Goal: Task Accomplishment & Management: Complete application form

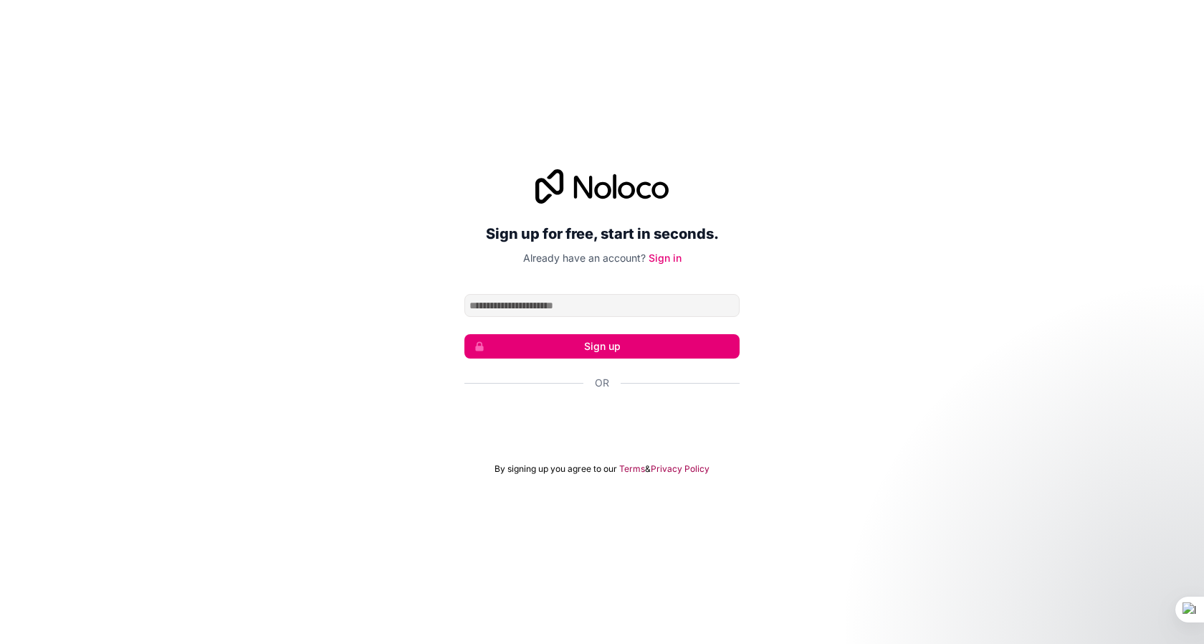
click at [516, 304] on input "Email address" at bounding box center [602, 305] width 275 height 23
type input "**********"
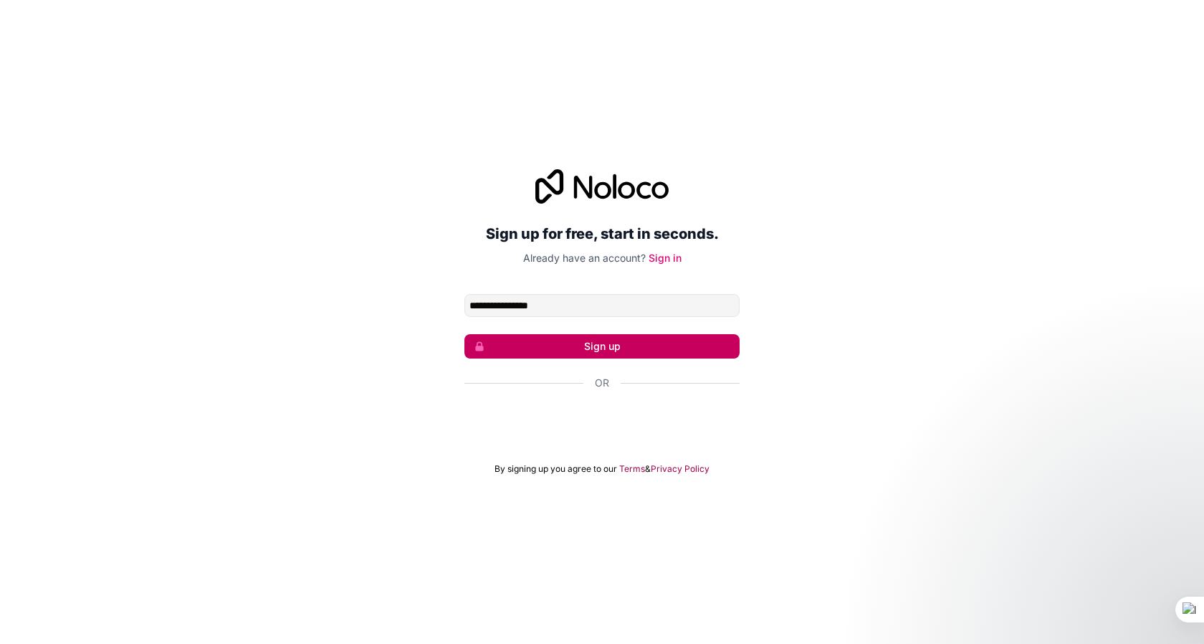
click at [604, 348] on button "Sign up" at bounding box center [602, 346] width 275 height 24
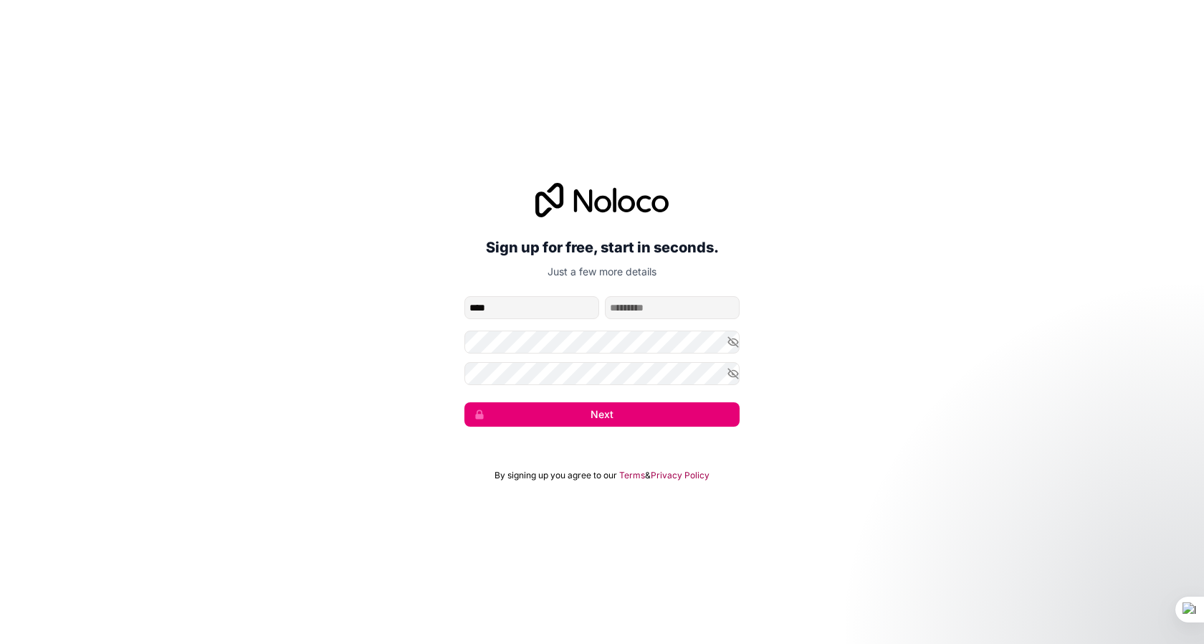
type input "****"
type input "*****"
click at [347, 351] on div "**********" at bounding box center [602, 305] width 1204 height 284
click at [596, 419] on button "Next" at bounding box center [602, 414] width 275 height 24
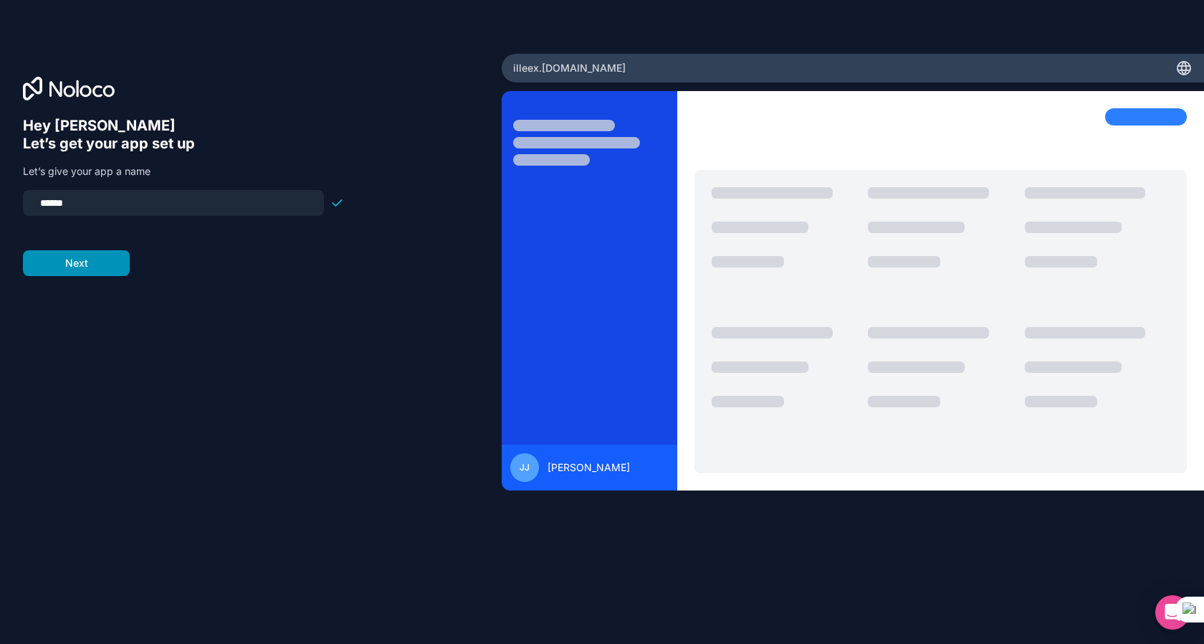
click at [80, 265] on button "Next" at bounding box center [76, 263] width 107 height 26
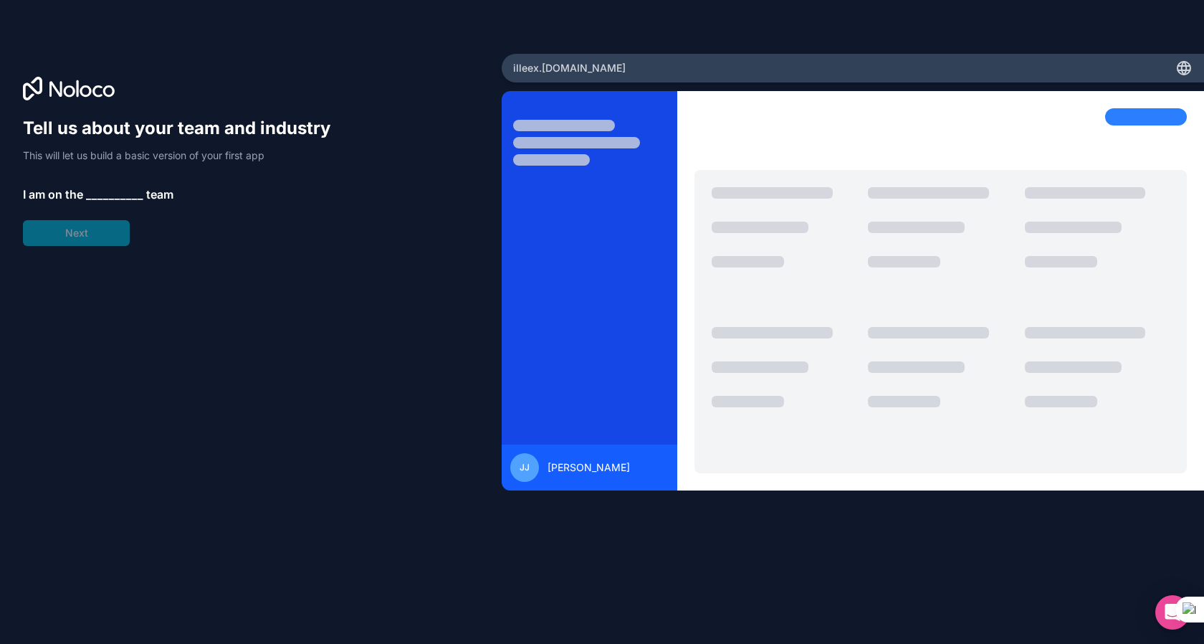
click at [98, 192] on span "__________" at bounding box center [114, 194] width 57 height 17
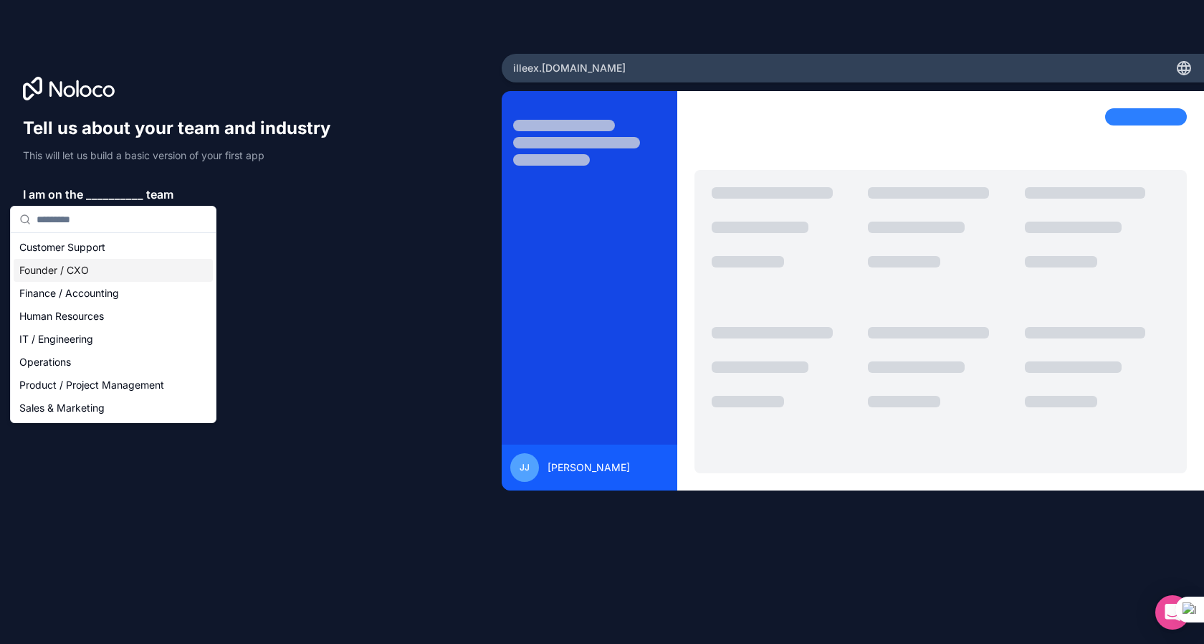
click at [103, 274] on div "Founder / CXO" at bounding box center [113, 270] width 199 height 23
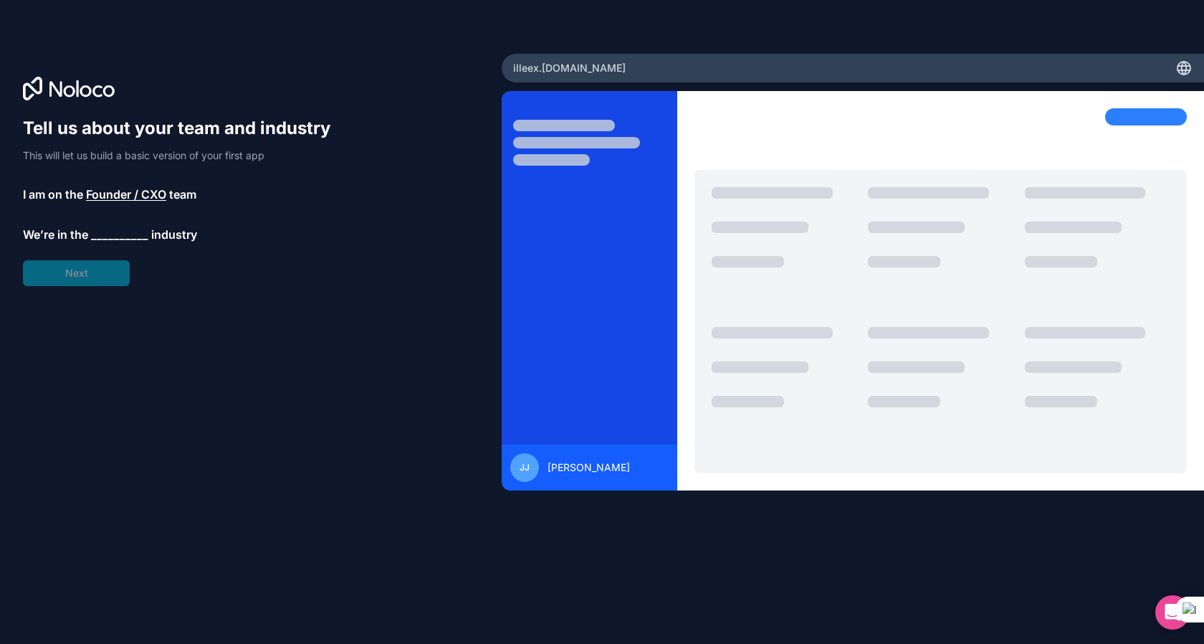
click at [105, 232] on span "__________" at bounding box center [119, 234] width 57 height 17
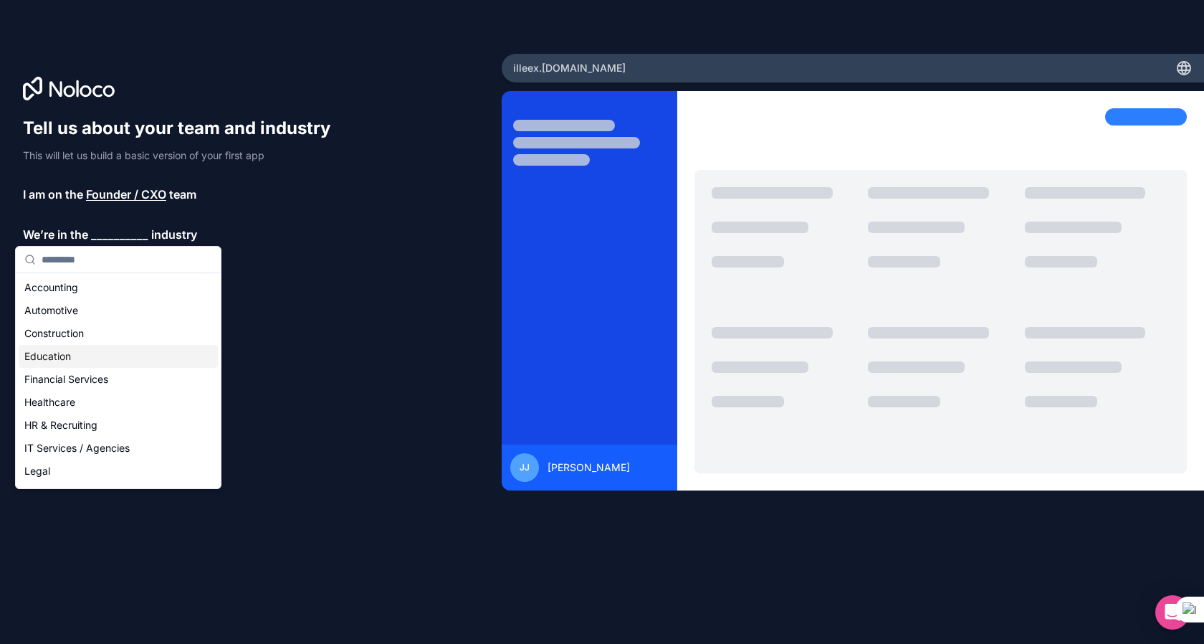
scroll to position [1, 0]
click at [90, 452] on div "IT Services / Agencies" at bounding box center [118, 447] width 199 height 23
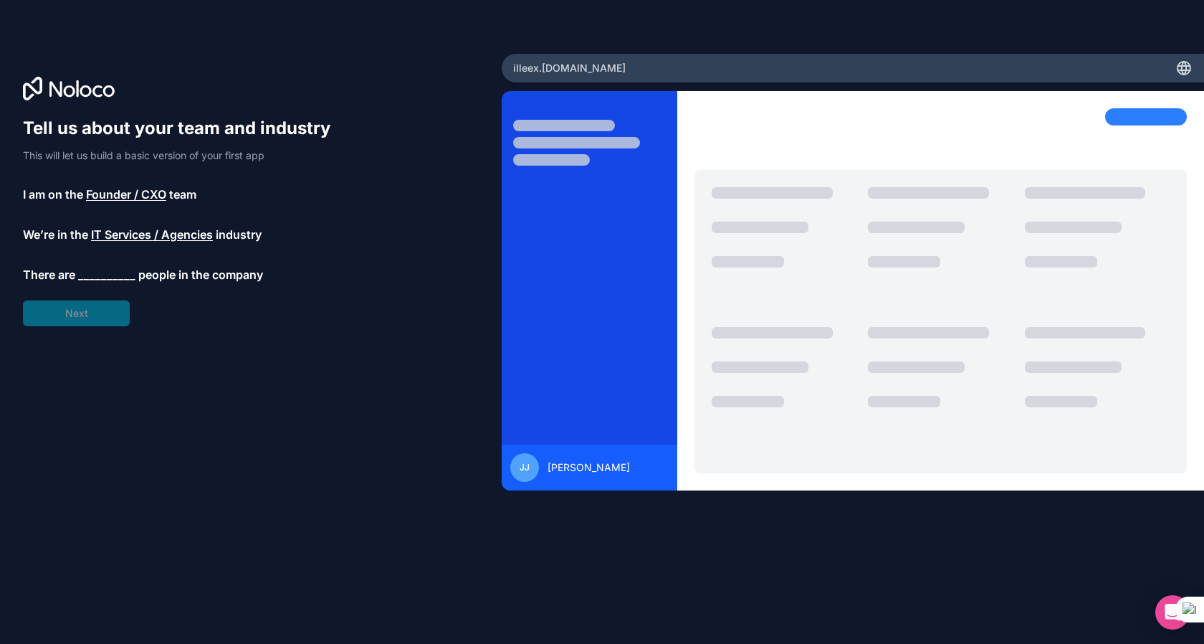
click at [100, 272] on span "__________" at bounding box center [106, 274] width 57 height 17
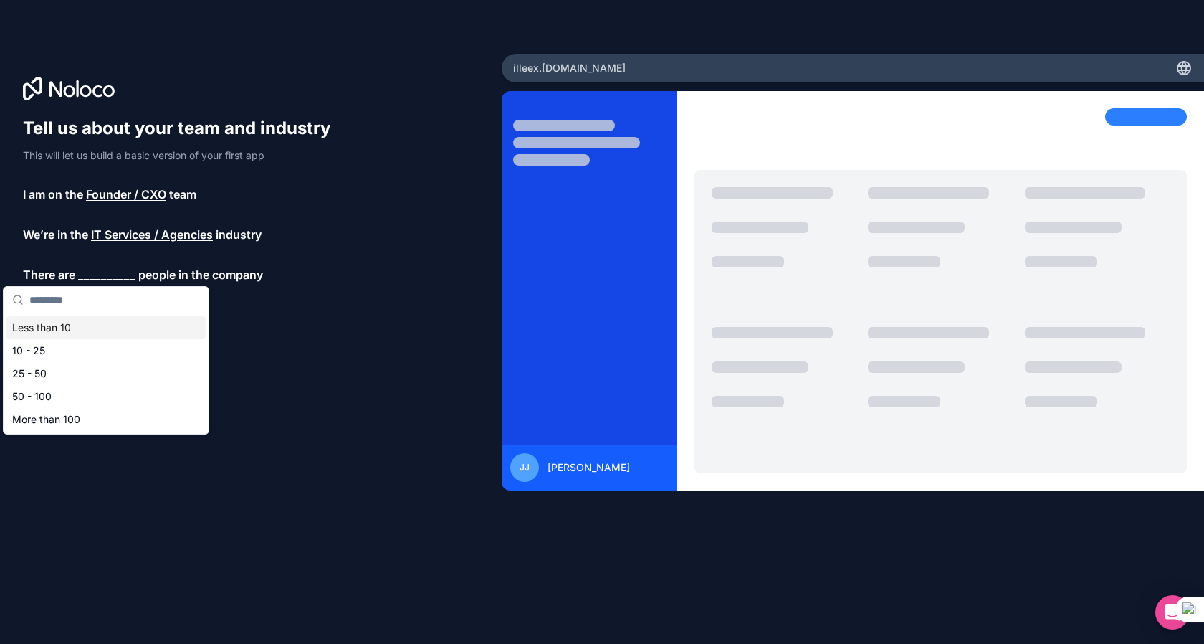
click at [52, 326] on div "Less than 10" at bounding box center [105, 327] width 199 height 23
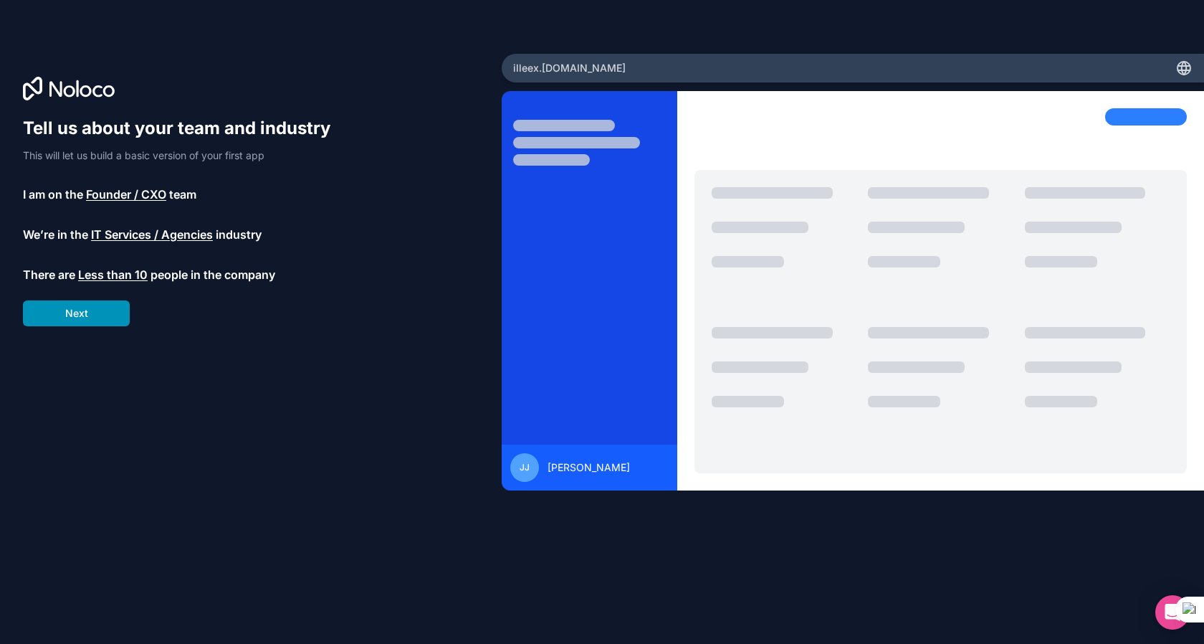
click at [70, 319] on button "Next" at bounding box center [76, 313] width 107 height 26
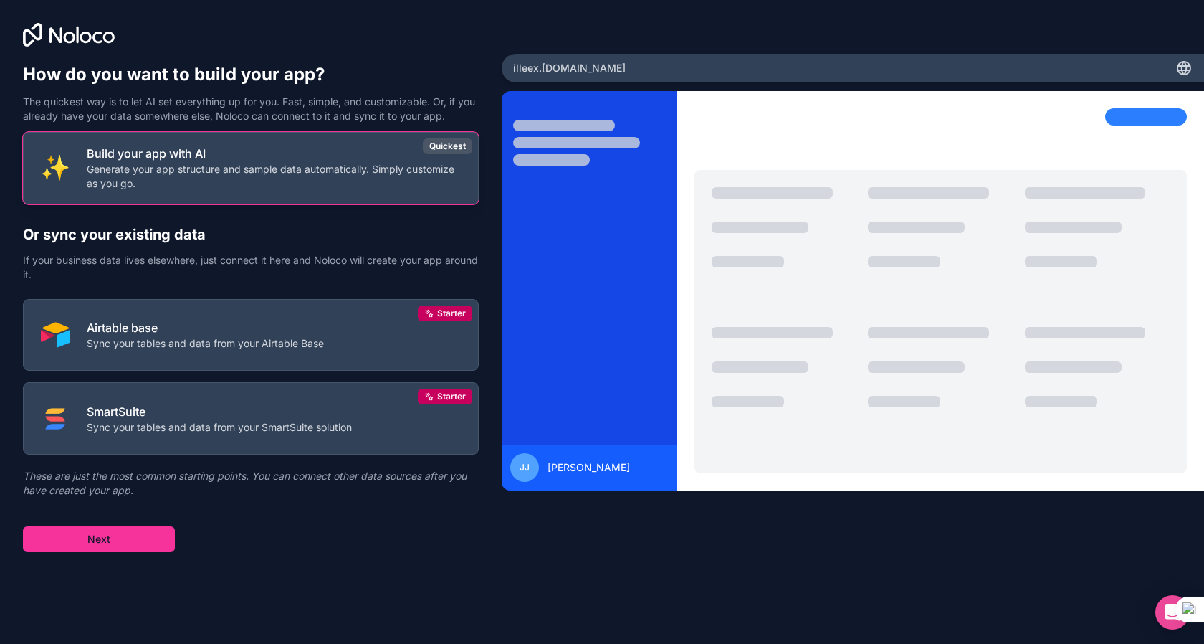
click at [211, 173] on p "Generate your app structure and sample data automatically. Simply customize as …" at bounding box center [274, 176] width 374 height 29
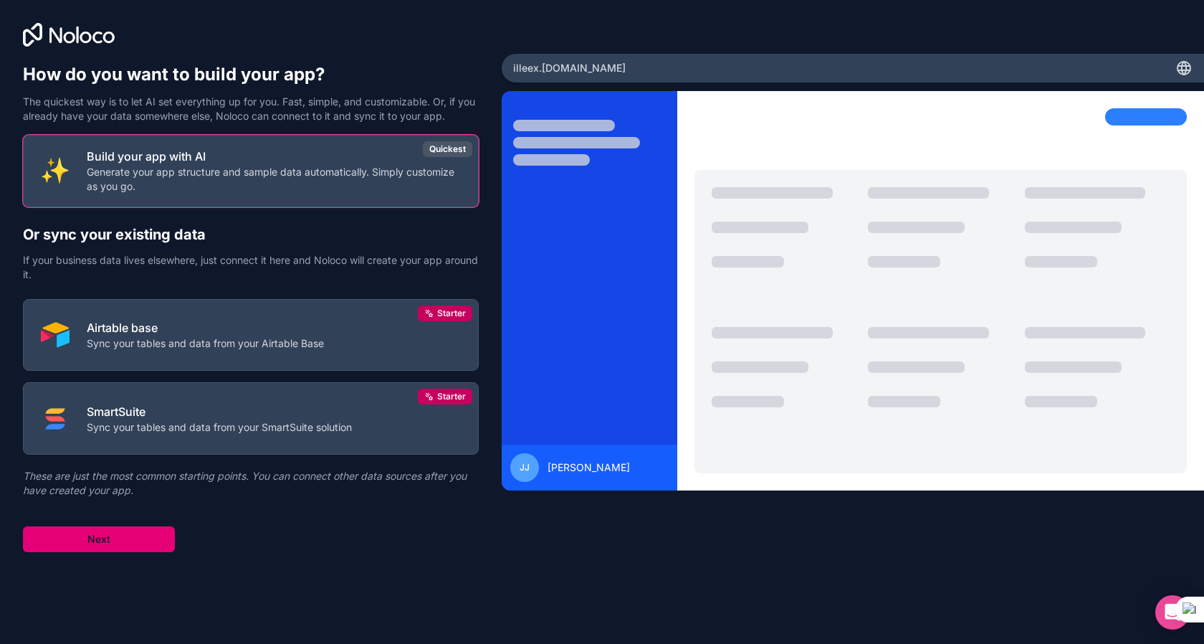
click at [113, 536] on button "Next" at bounding box center [99, 539] width 152 height 26
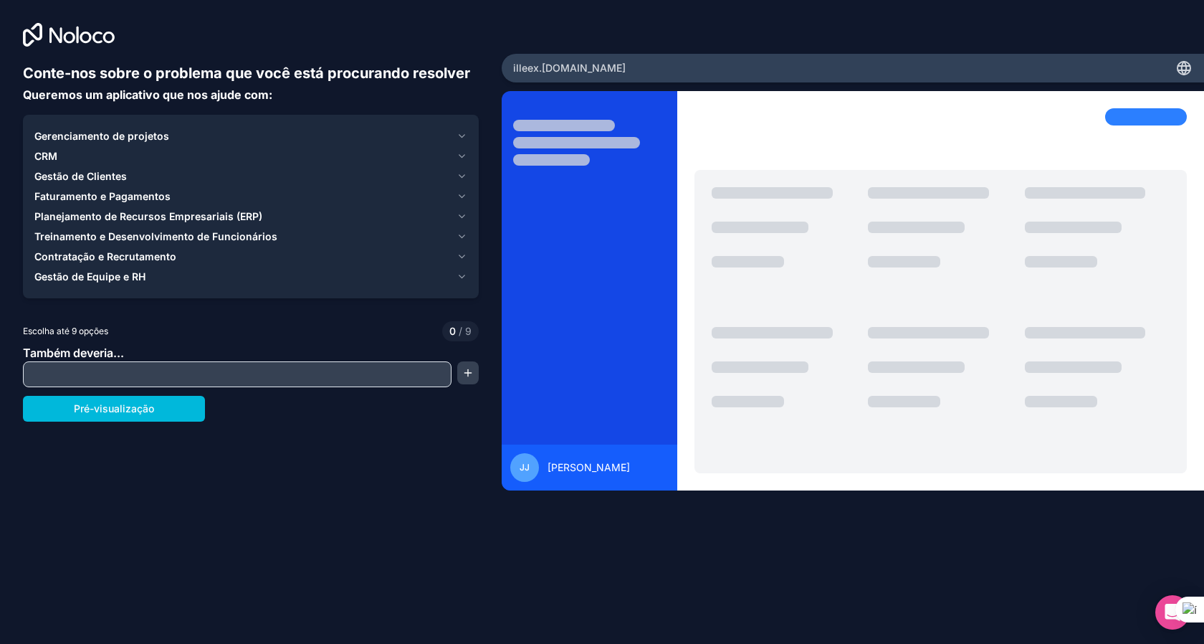
click at [103, 176] on font "Gestão de Clientes" at bounding box center [80, 176] width 92 height 12
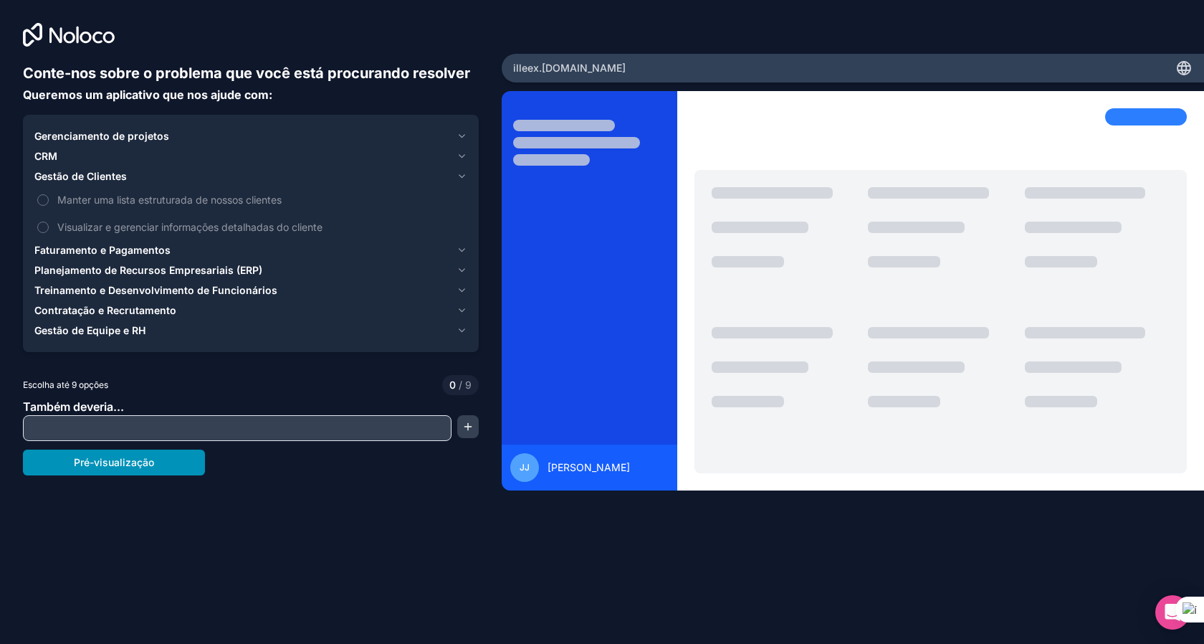
click at [184, 462] on button "Pré-visualização" at bounding box center [114, 463] width 182 height 26
click at [85, 204] on font "Manter uma lista estruturada de nossos clientes" at bounding box center [169, 200] width 224 height 12
click at [49, 204] on button "Manter uma lista estruturada de nossos clientes" at bounding box center [42, 199] width 11 height 11
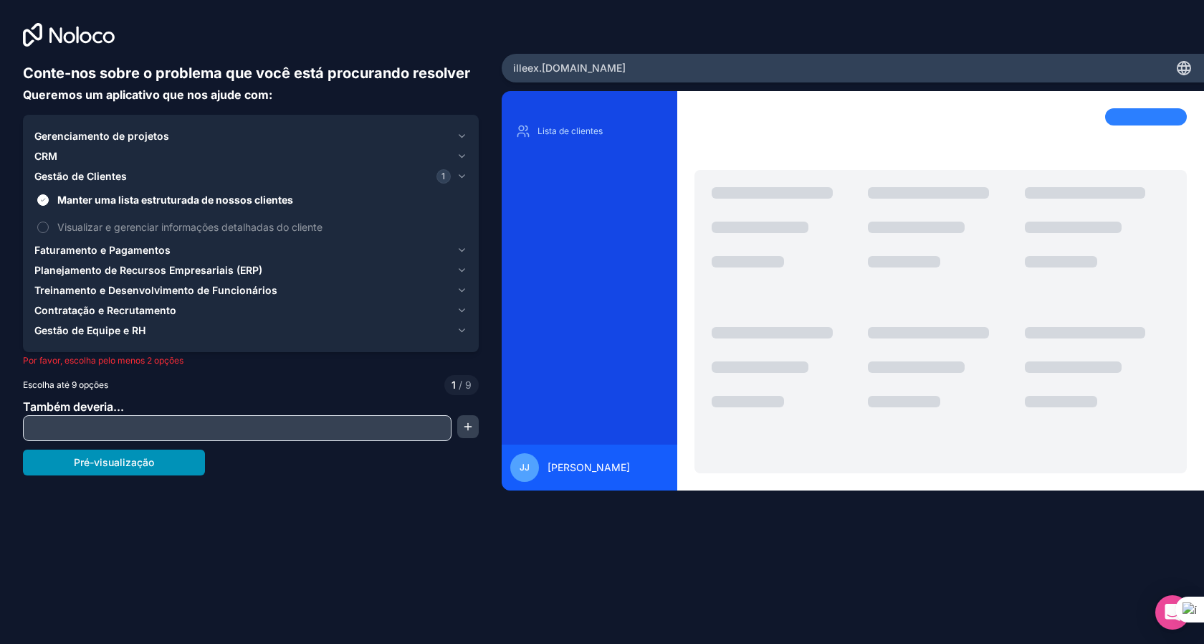
click at [157, 459] on button "Pré-visualização" at bounding box center [114, 463] width 182 height 26
click at [95, 173] on font "Gestão de Clientes" at bounding box center [80, 176] width 92 height 12
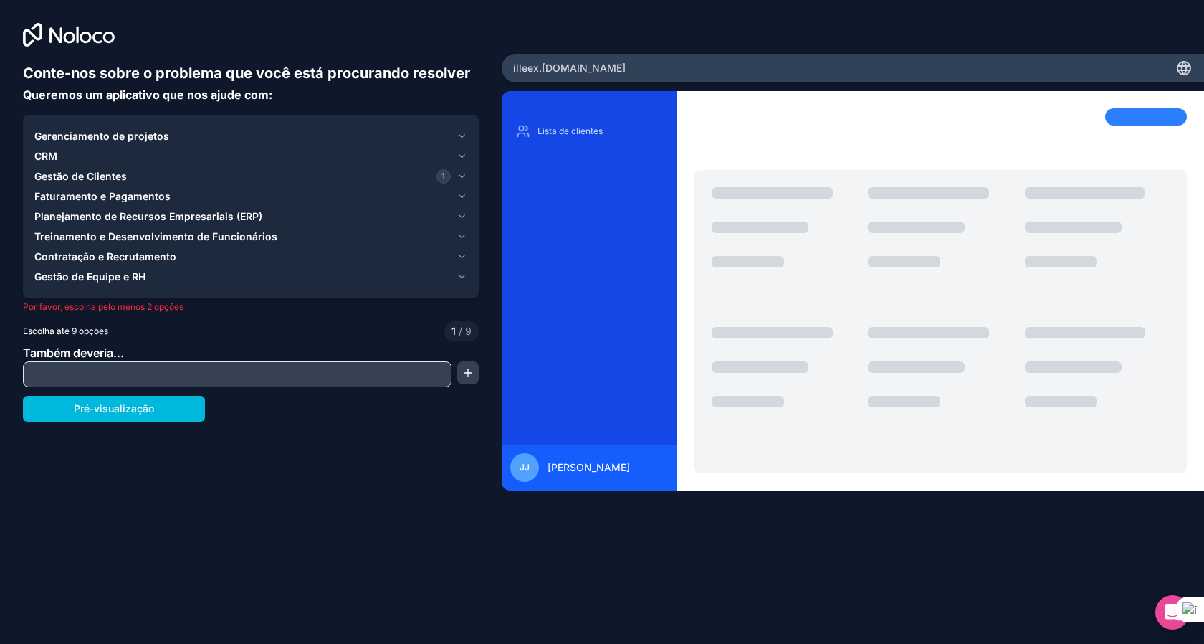
click at [67, 154] on div "CRM" at bounding box center [242, 156] width 417 height 14
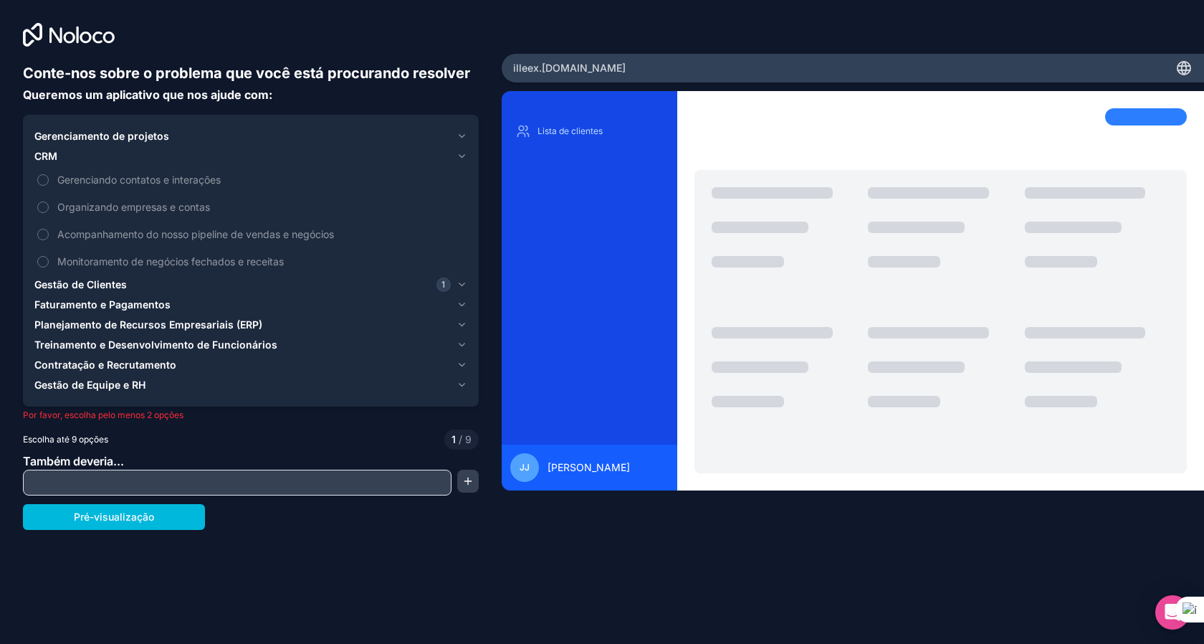
click at [78, 135] on font "Gerenciamento de projetos" at bounding box center [101, 136] width 135 height 12
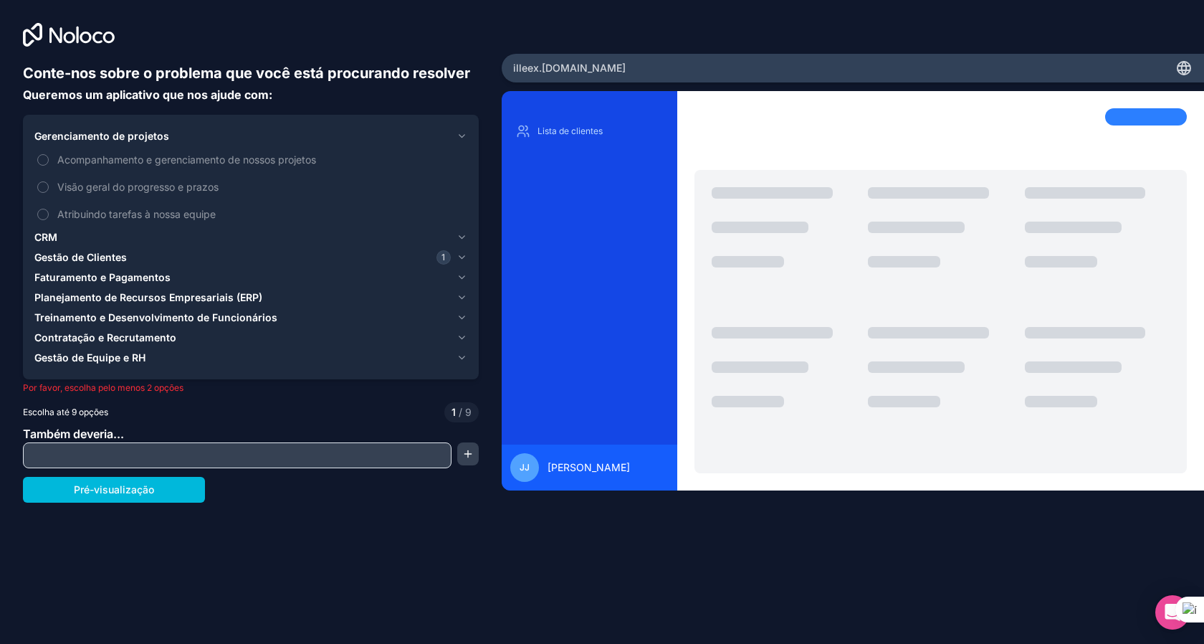
click at [113, 345] on button "Contratação e Recrutamento" at bounding box center [250, 338] width 433 height 20
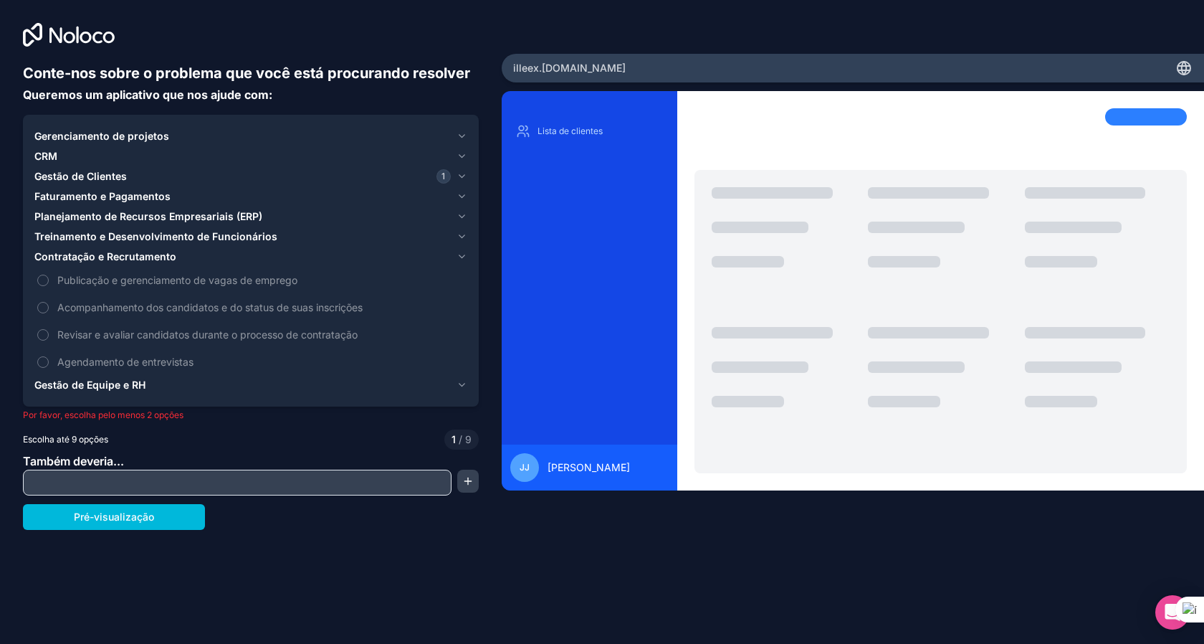
drag, startPoint x: 116, startPoint y: 386, endPoint x: 128, endPoint y: 384, distance: 12.4
click at [116, 386] on font "Gestão de Equipe e RH" at bounding box center [89, 385] width 111 height 12
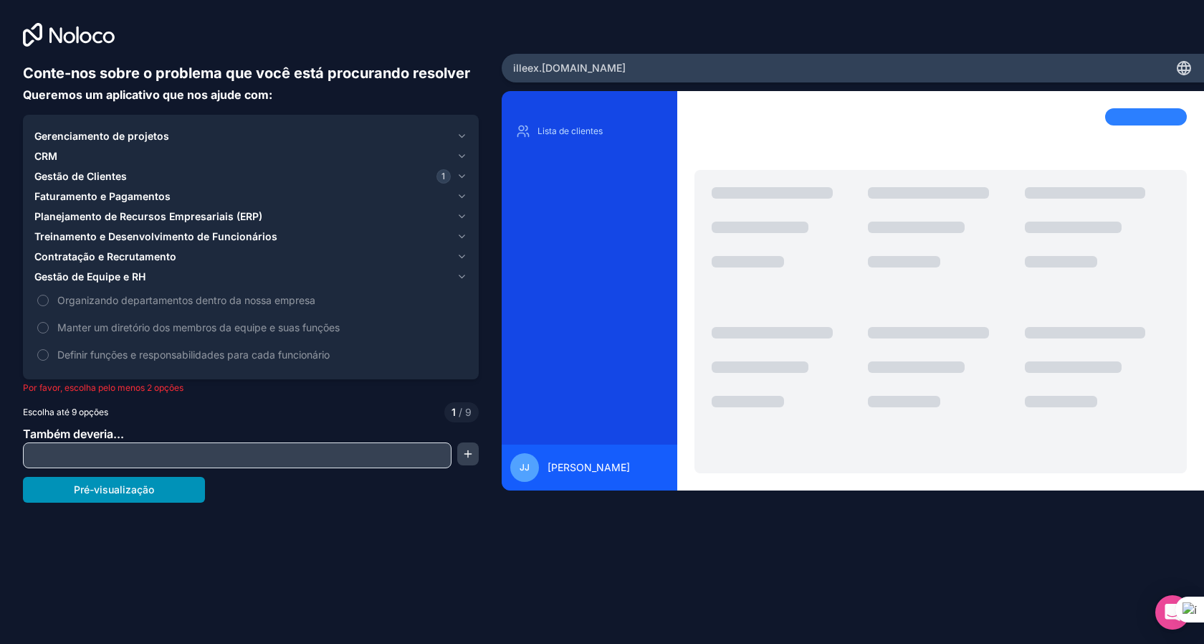
click at [136, 499] on button "Pré-visualização" at bounding box center [114, 490] width 182 height 26
click at [89, 262] on font "Contratação e Recrutamento" at bounding box center [105, 256] width 142 height 12
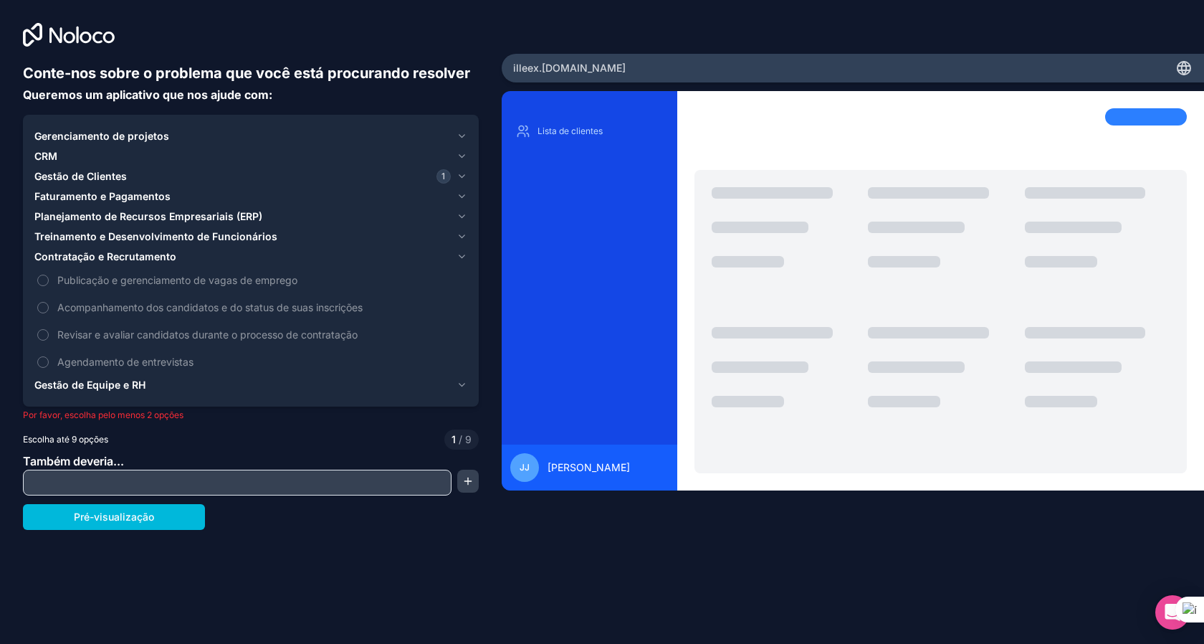
click at [133, 239] on font "Treinamento e Desenvolvimento de Funcionários" at bounding box center [155, 236] width 243 height 12
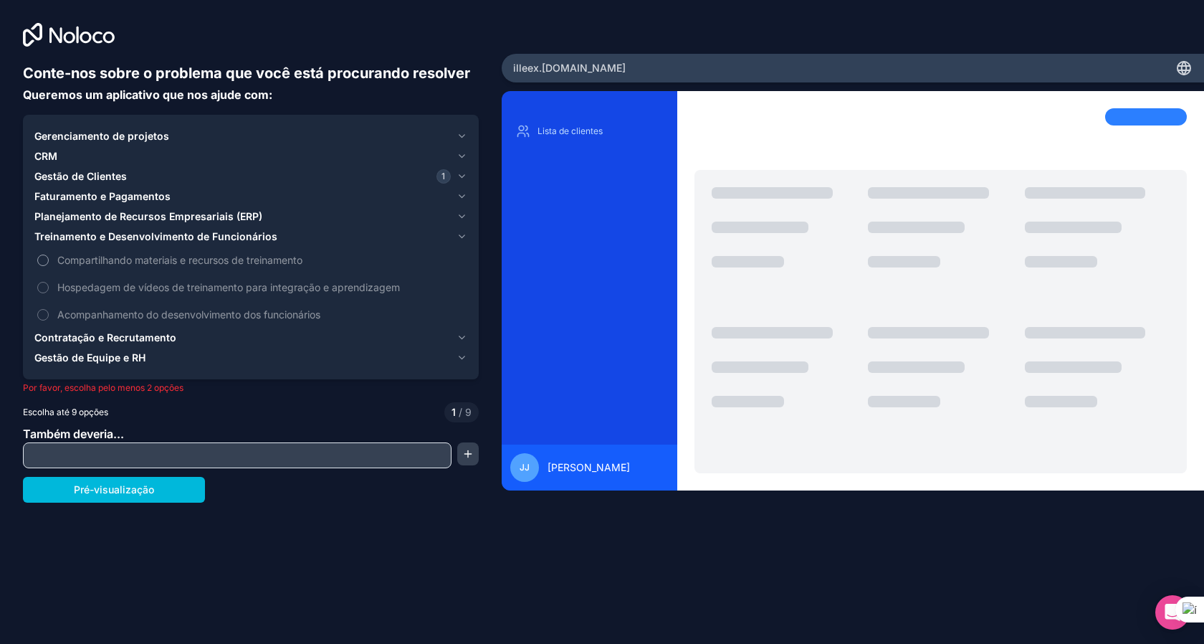
click at [132, 258] on font "Compartilhando materiais e recursos de treinamento" at bounding box center [179, 260] width 245 height 12
click at [49, 258] on button "Compartilhando materiais e recursos de treinamento" at bounding box center [42, 260] width 11 height 11
click at [162, 490] on button "Pré-visualização" at bounding box center [114, 490] width 182 height 26
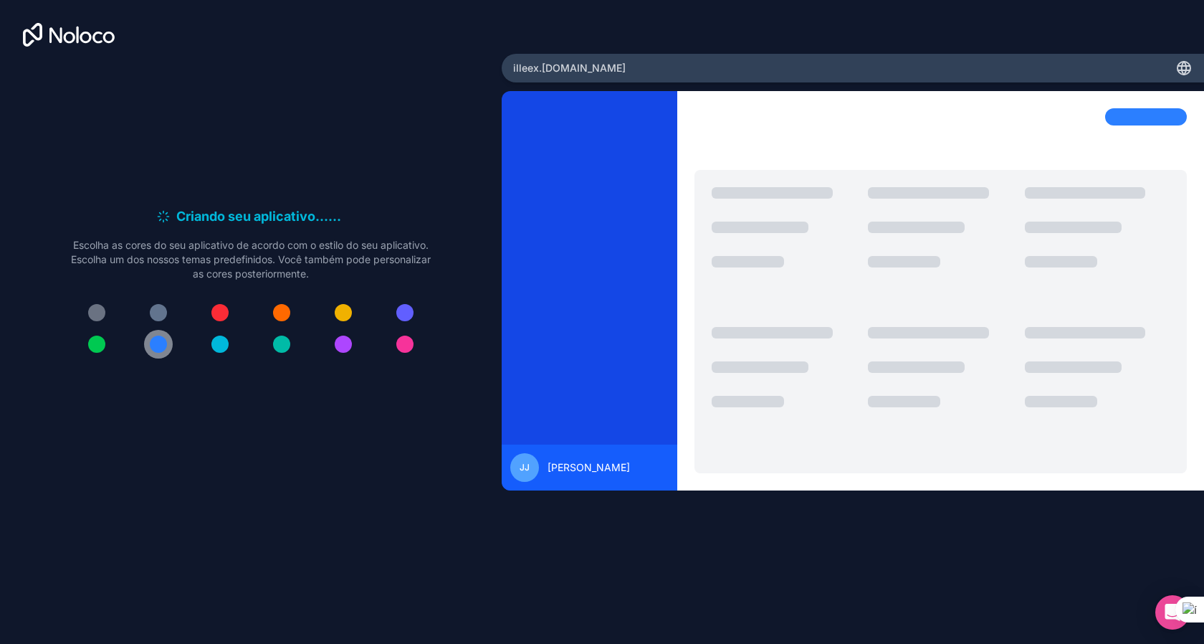
click at [161, 344] on div at bounding box center [158, 344] width 17 height 17
